Goal: Task Accomplishment & Management: Use online tool/utility

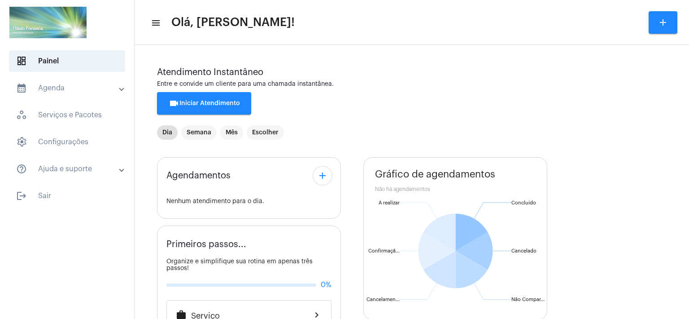
click at [352, 255] on div "Agendamentos add Nenhum atendimento para o dia. Primeiros passos... Organize e …" at bounding box center [412, 324] width 510 height 348
click at [462, 17] on mat-toolbar-row "menu Olá, [PERSON_NAME]! add" at bounding box center [412, 22] width 555 height 29
click at [219, 101] on span "videocam Iniciar Atendimento" at bounding box center [204, 103] width 71 height 6
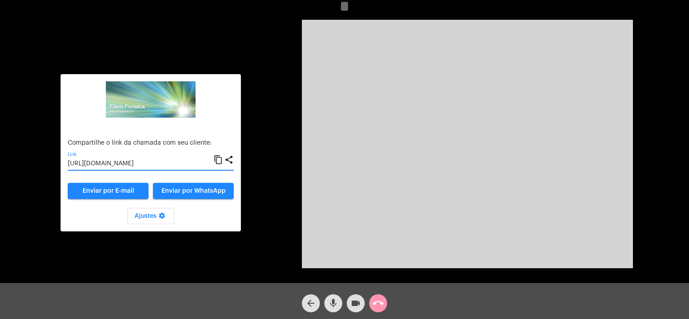
click at [140, 160] on input "[URL][DOMAIN_NAME]" at bounding box center [141, 163] width 146 height 7
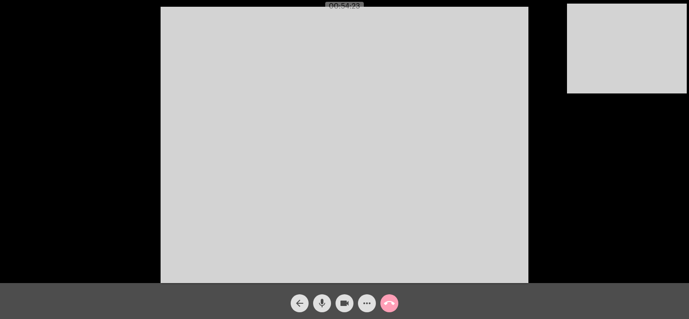
click at [393, 298] on mat-icon "call_end" at bounding box center [389, 303] width 11 height 11
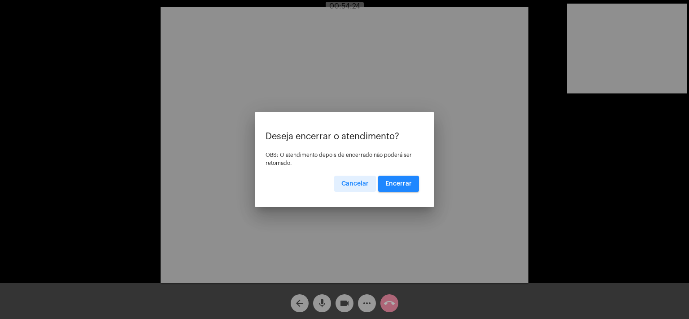
click at [403, 185] on span "Encerrar" at bounding box center [399, 183] width 26 height 6
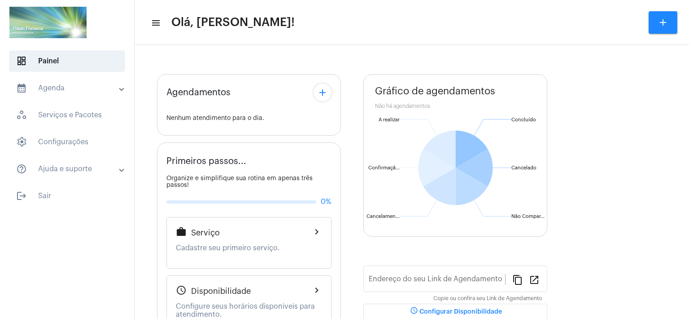
type input "[URL][DOMAIN_NAME]"
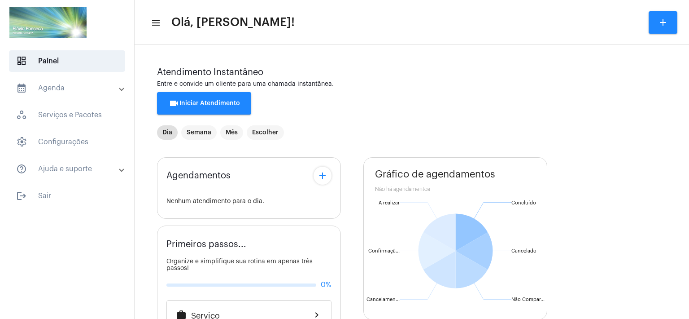
click at [350, 0] on mat-toolbar "menu Olá, [PERSON_NAME]! add" at bounding box center [412, 22] width 555 height 45
click at [214, 98] on button "videocam Iniciar Atendimento" at bounding box center [204, 103] width 94 height 22
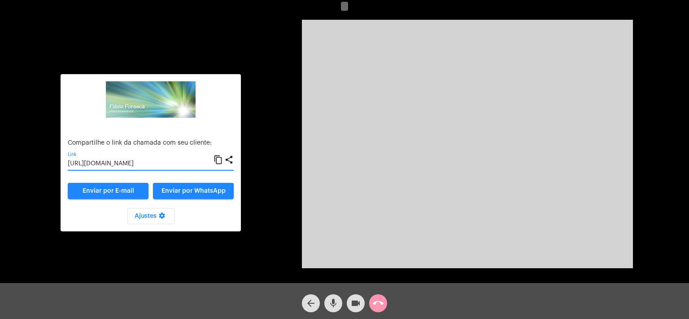
click at [171, 163] on input "[URL][DOMAIN_NAME]" at bounding box center [141, 163] width 146 height 7
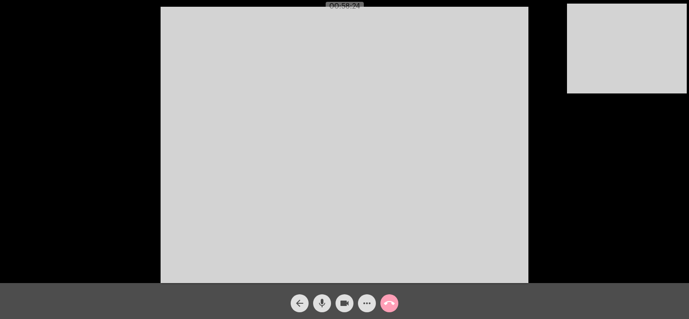
click at [389, 305] on mat-icon "call_end" at bounding box center [389, 303] width 11 height 11
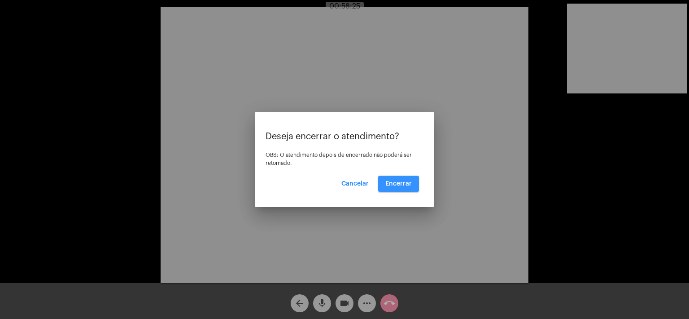
click at [395, 181] on span "Encerrar" at bounding box center [399, 183] width 26 height 6
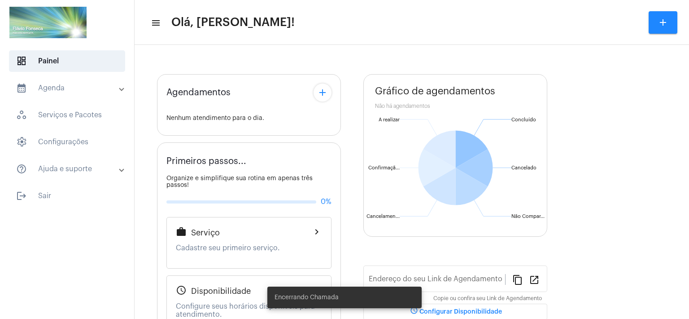
type input "[URL][DOMAIN_NAME]"
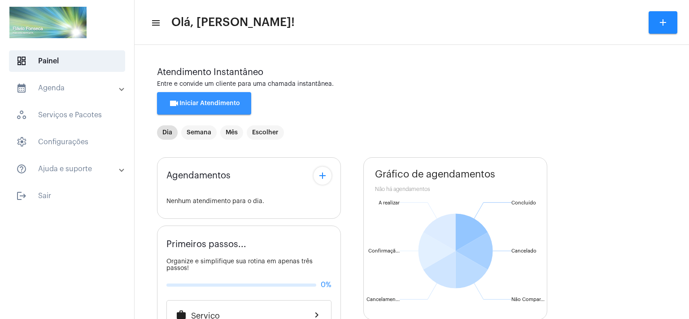
click at [191, 102] on span "videocam Iniciar Atendimento" at bounding box center [204, 103] width 71 height 6
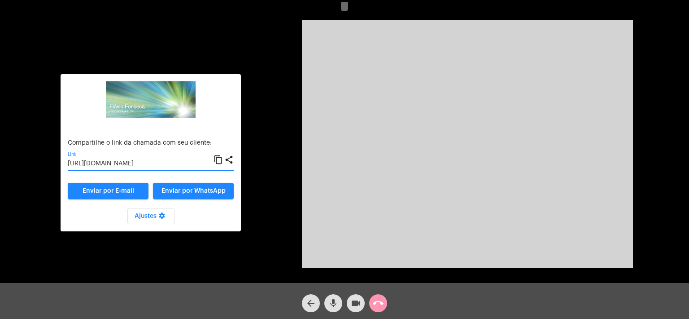
click at [175, 165] on input "[URL][DOMAIN_NAME]" at bounding box center [141, 163] width 146 height 7
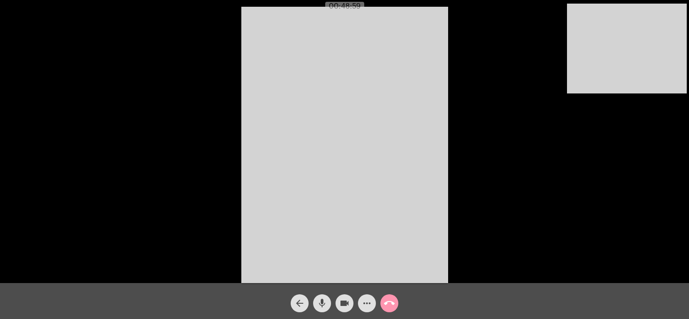
click at [391, 303] on mat-icon "call_end" at bounding box center [389, 303] width 11 height 11
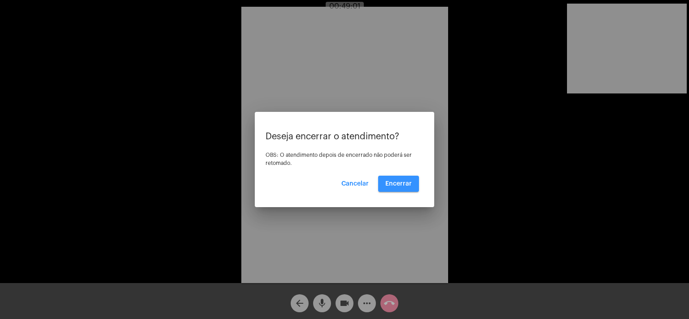
click at [406, 184] on span "Encerrar" at bounding box center [399, 183] width 26 height 6
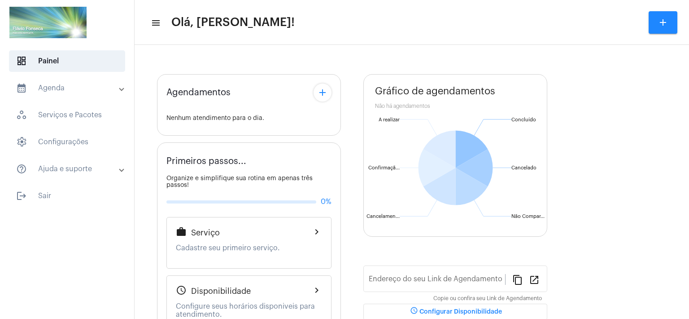
type input "[URL][DOMAIN_NAME]"
